Goal: Transaction & Acquisition: Download file/media

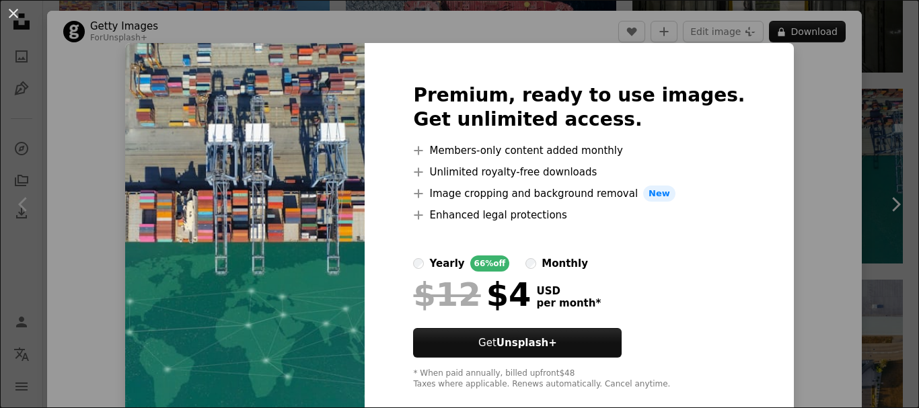
scroll to position [24, 0]
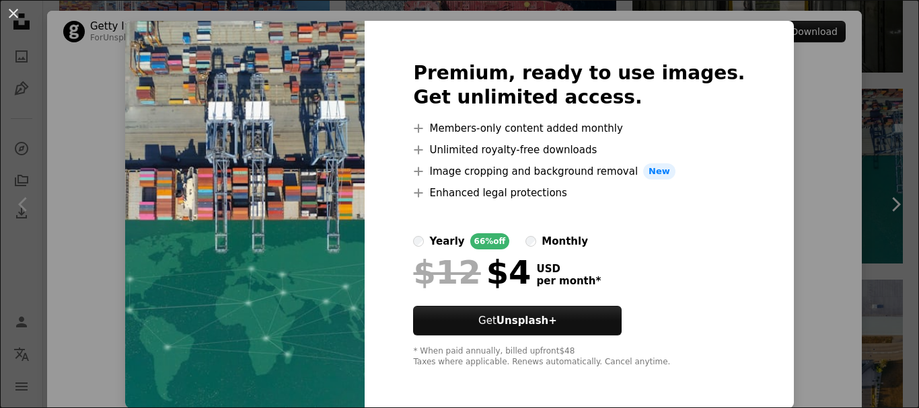
click at [773, 170] on div "An X shape Premium, ready to use images. Get unlimited access. A plus sign Memb…" at bounding box center [459, 204] width 919 height 408
click at [773, 170] on div "Zoom in" at bounding box center [454, 254] width 814 height 404
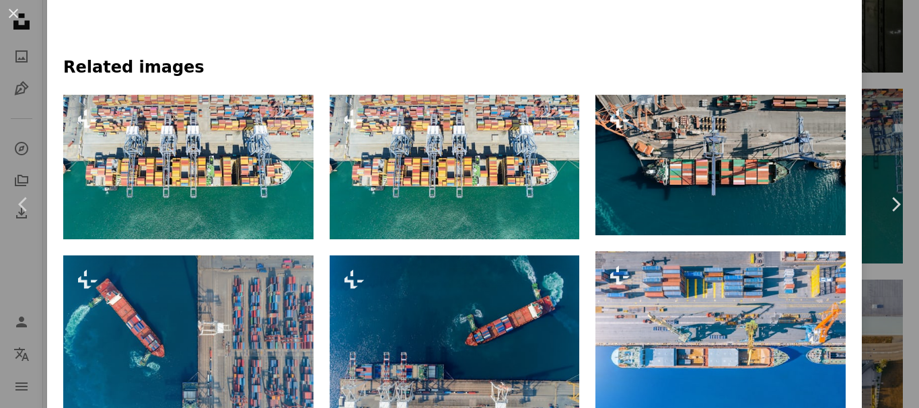
scroll to position [605, 0]
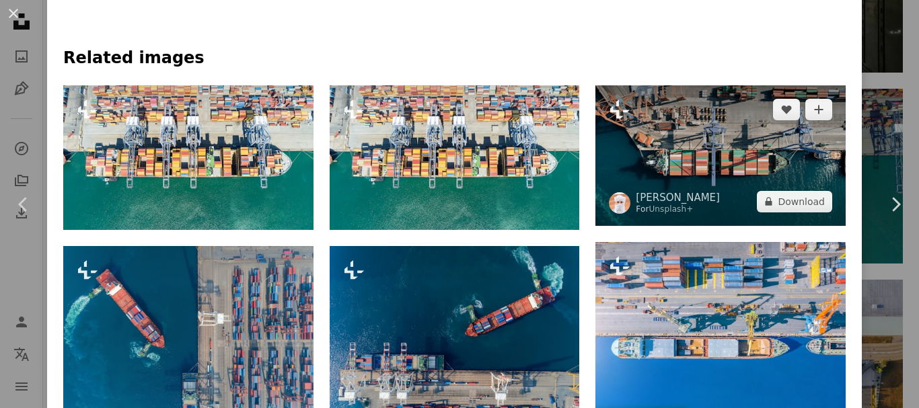
click at [680, 156] on img at bounding box center [720, 155] width 250 height 141
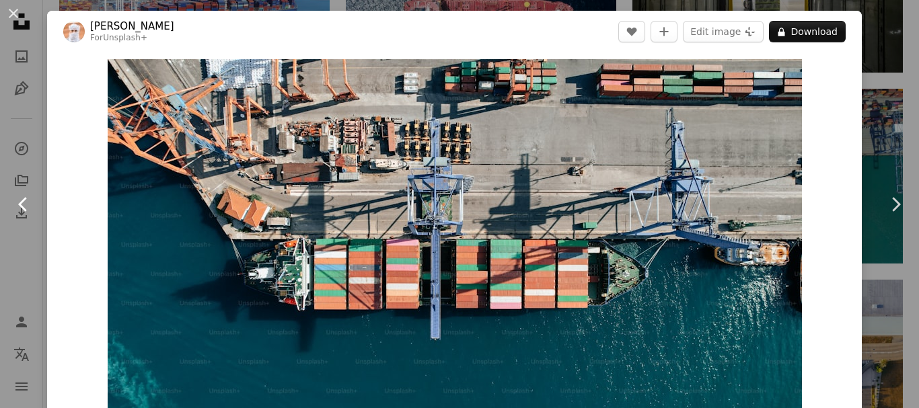
click at [35, 163] on link "Chevron left" at bounding box center [23, 204] width 47 height 129
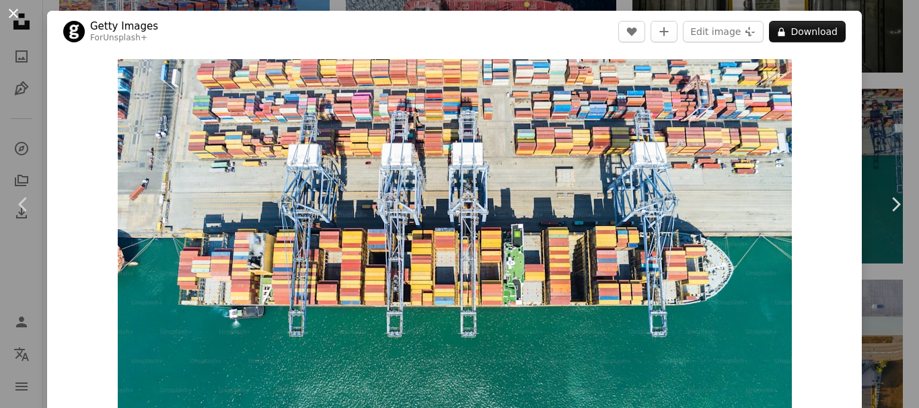
click at [20, 10] on button "An X shape" at bounding box center [13, 13] width 16 height 16
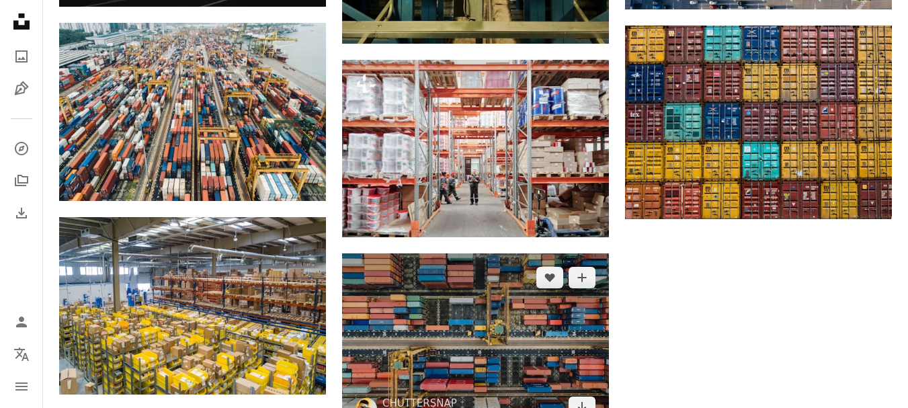
scroll to position [1479, 0]
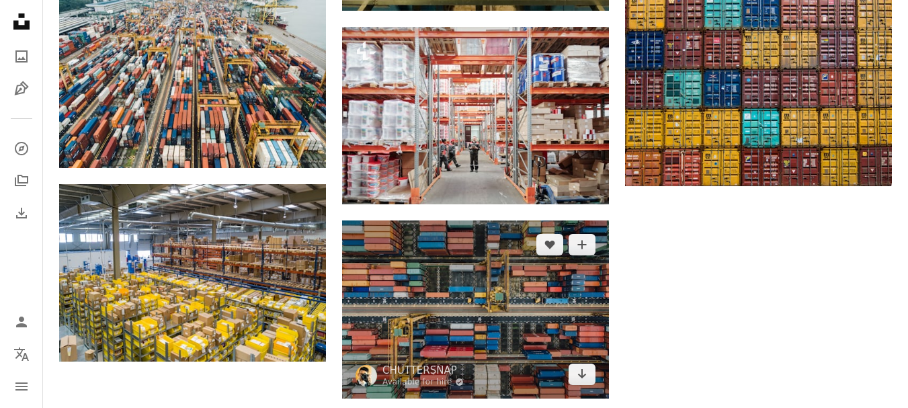
click at [472, 297] on img at bounding box center [475, 310] width 267 height 178
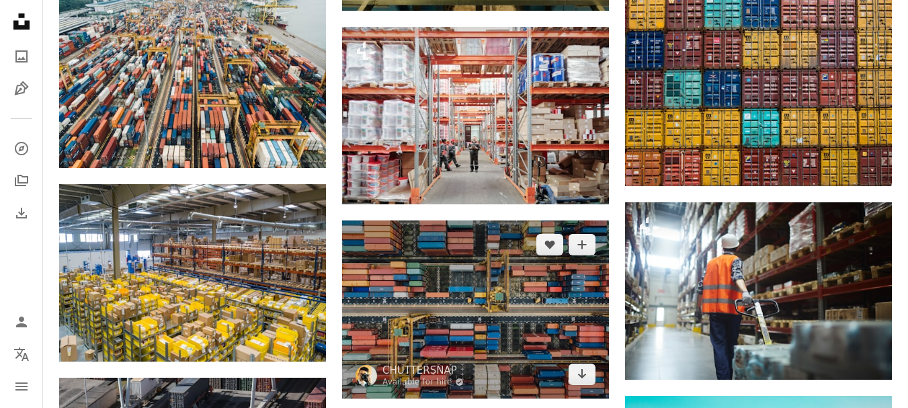
click at [438, 315] on img at bounding box center [475, 310] width 267 height 178
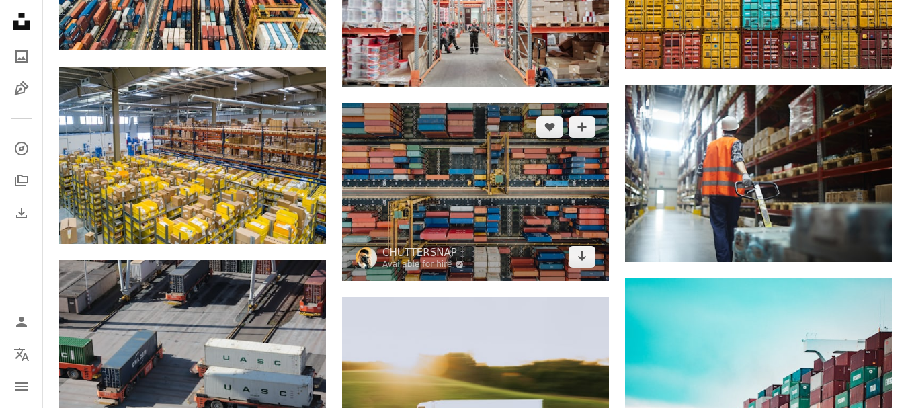
scroll to position [1614, 0]
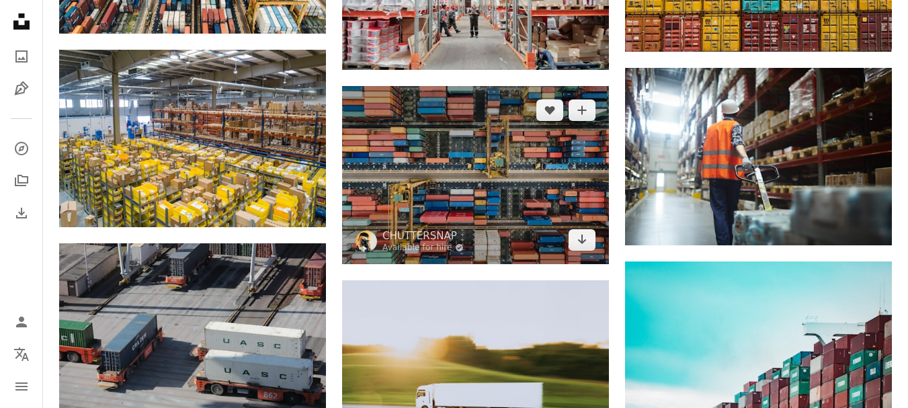
click at [474, 248] on img at bounding box center [475, 175] width 267 height 178
click at [588, 243] on link "Arrow pointing down" at bounding box center [582, 240] width 27 height 22
